Goal: Task Accomplishment & Management: Manage account settings

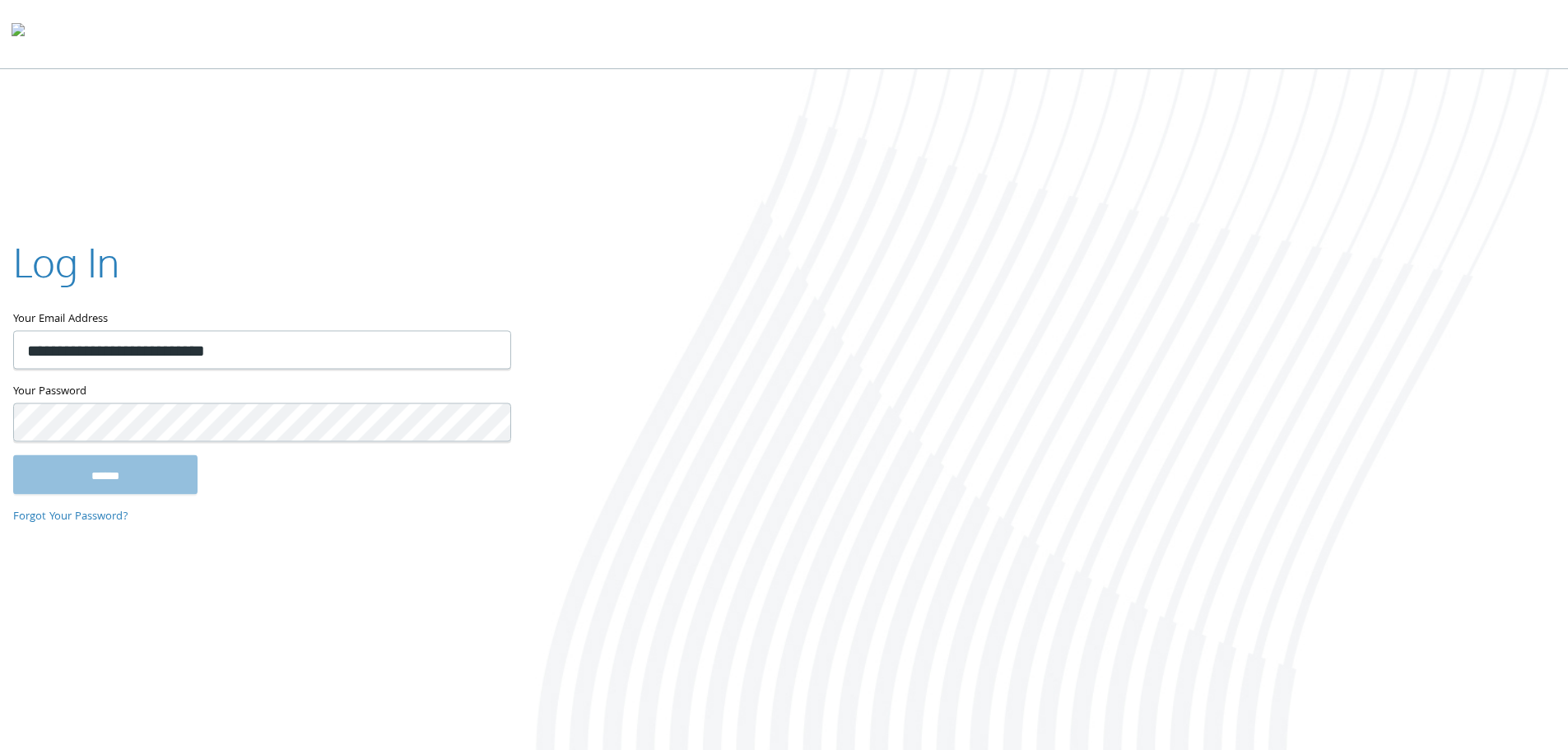
type input "**********"
click at [14, 454] on input "******" at bounding box center [105, 474] width 185 height 40
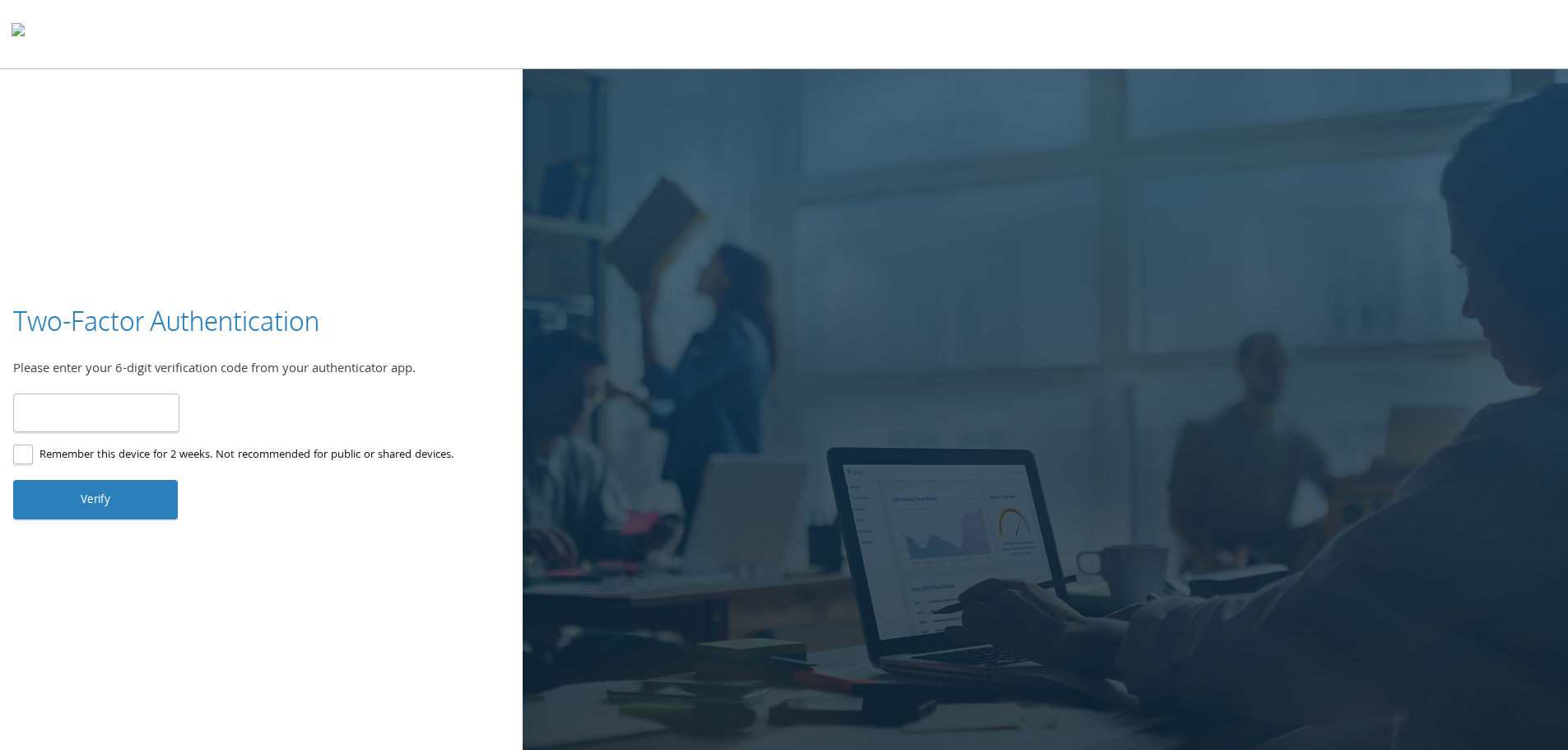
type input "******"
